Goal: Information Seeking & Learning: Learn about a topic

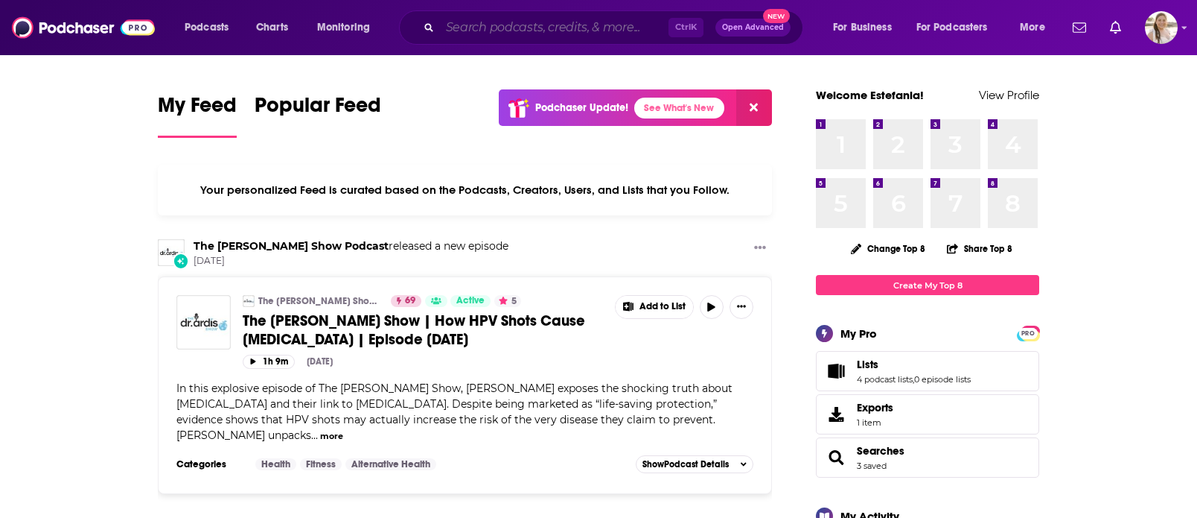
click at [570, 29] on input "Search podcasts, credits, & more..." at bounding box center [554, 28] width 229 height 24
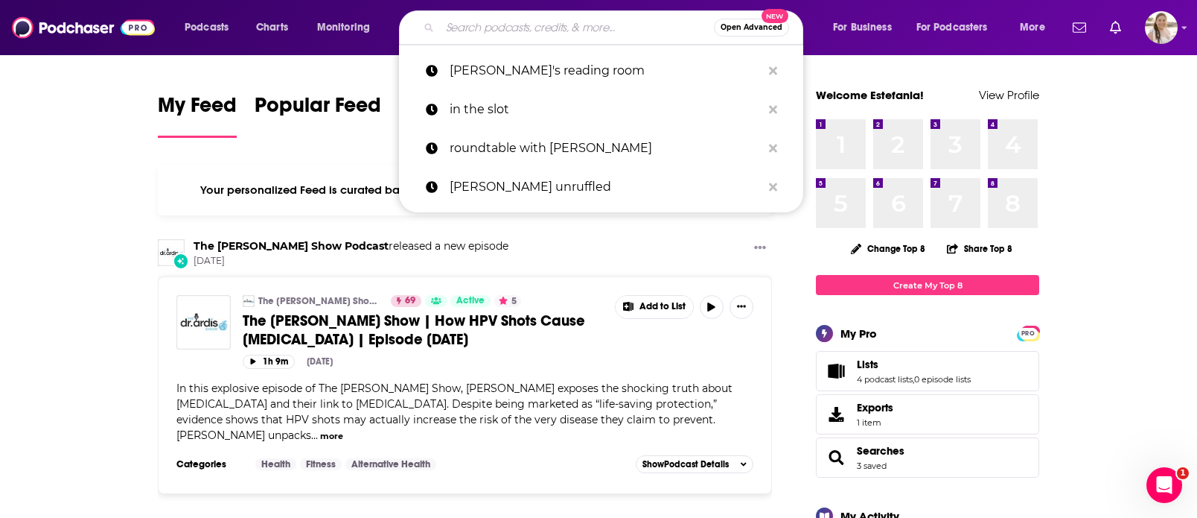
click at [457, 26] on input "Search podcasts, credits, & more..." at bounding box center [577, 28] width 274 height 24
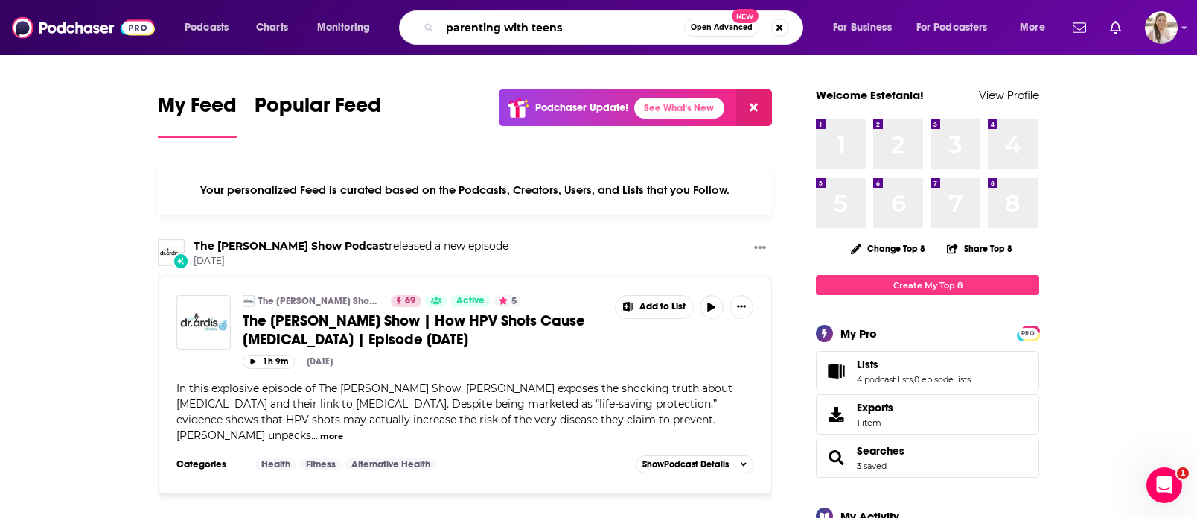
type input "parenting with teens"
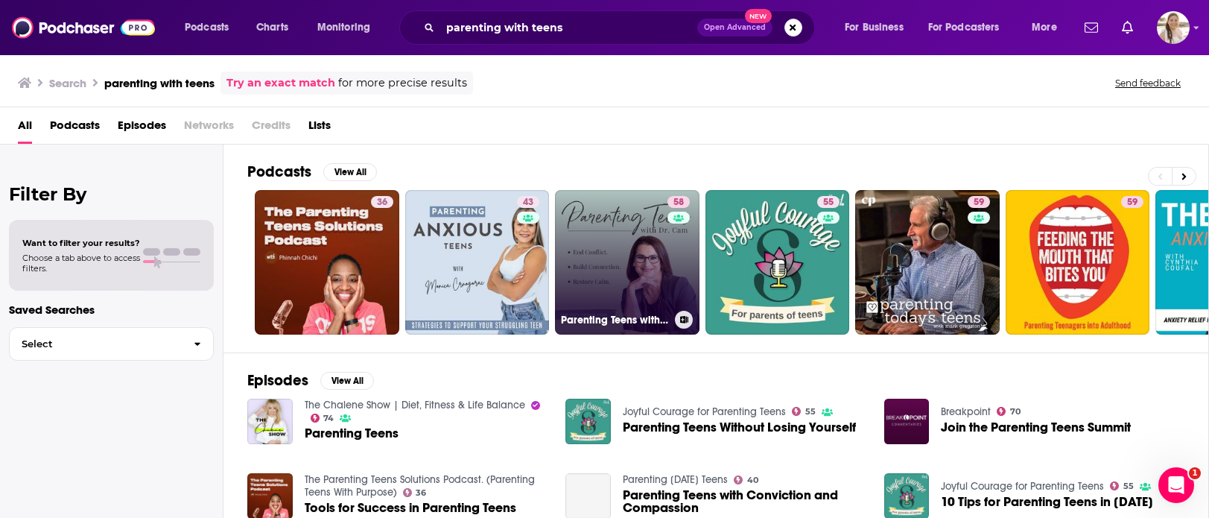
click at [620, 254] on link "58 Parenting Teens with Dr. Cam" at bounding box center [627, 262] width 144 height 144
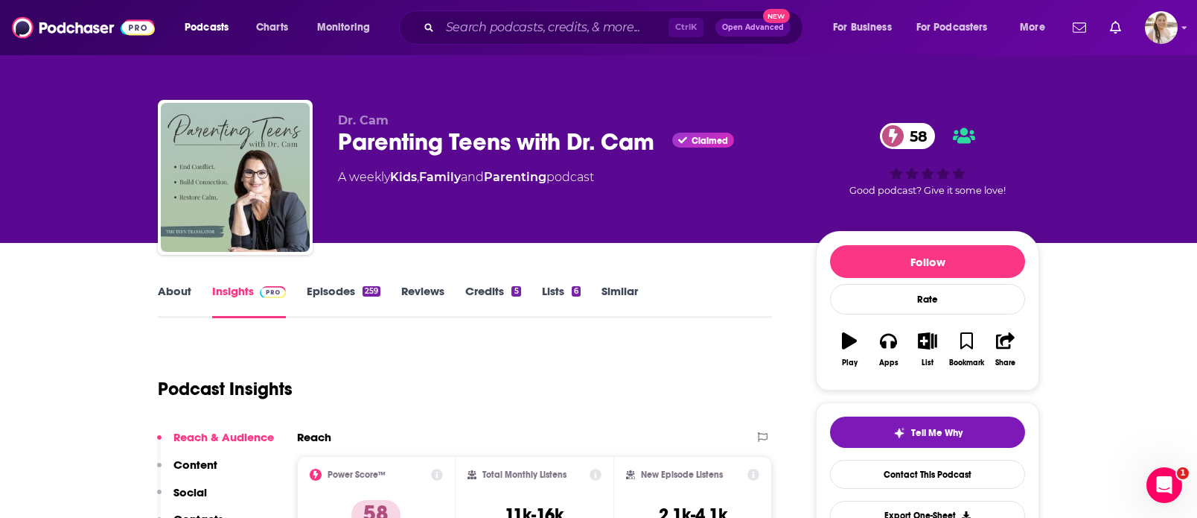
click at [353, 293] on link "Episodes 259" at bounding box center [344, 301] width 74 height 34
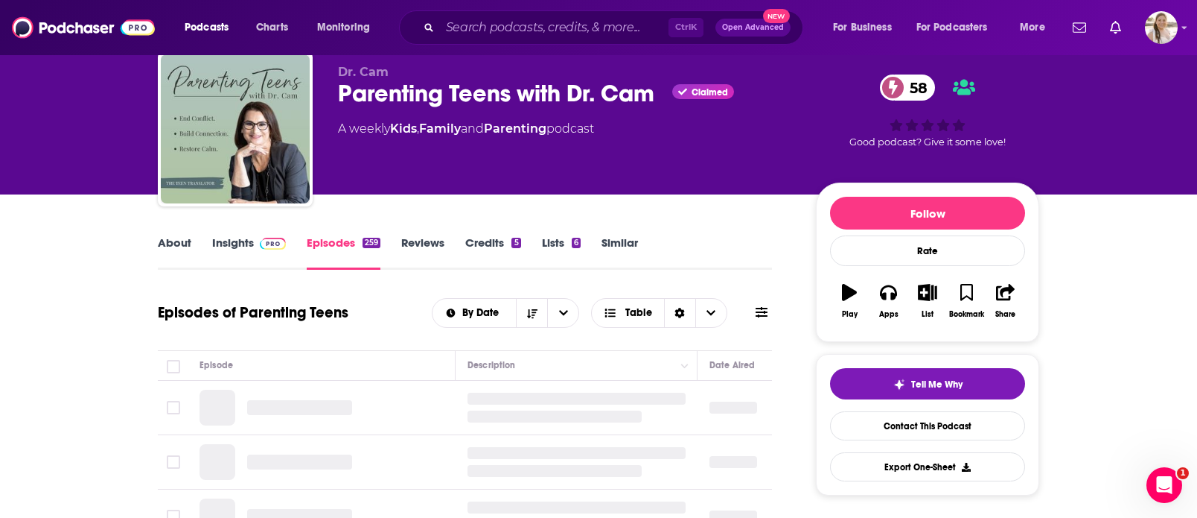
scroll to position [74, 0]
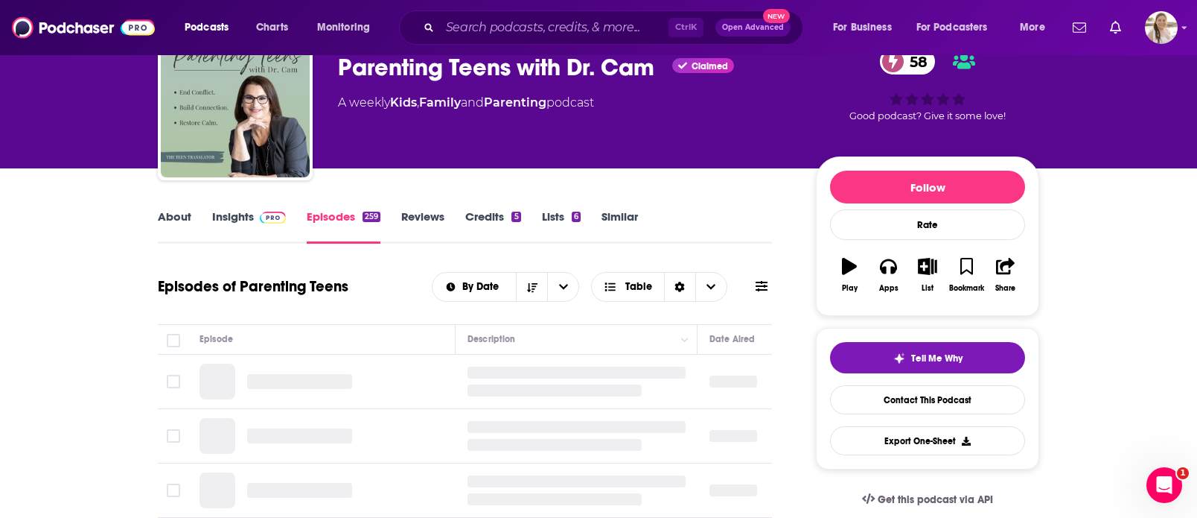
click at [244, 225] on link "Insights" at bounding box center [249, 226] width 74 height 34
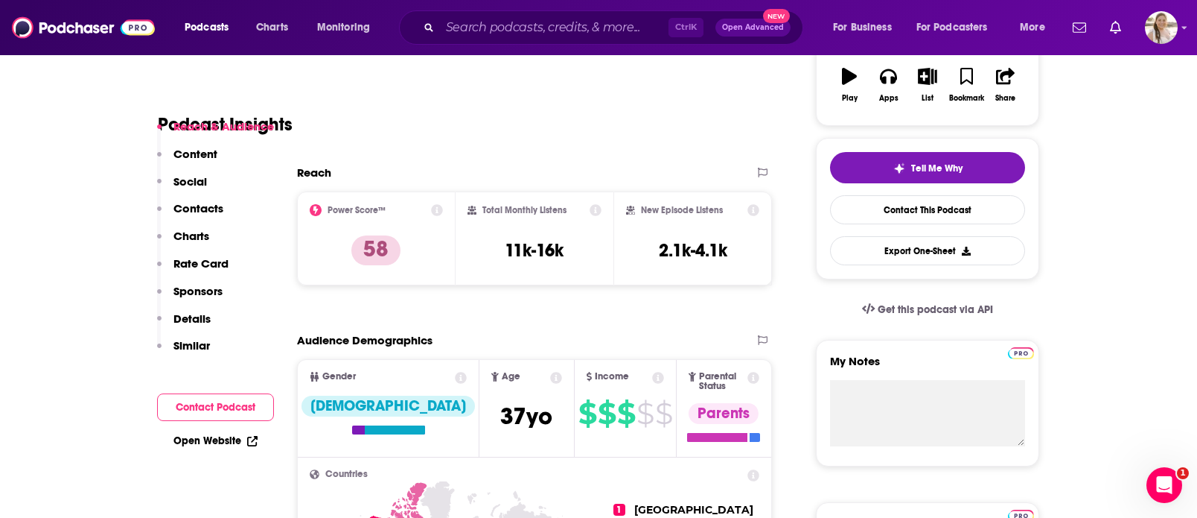
scroll to position [298, 0]
